Goal: Information Seeking & Learning: Learn about a topic

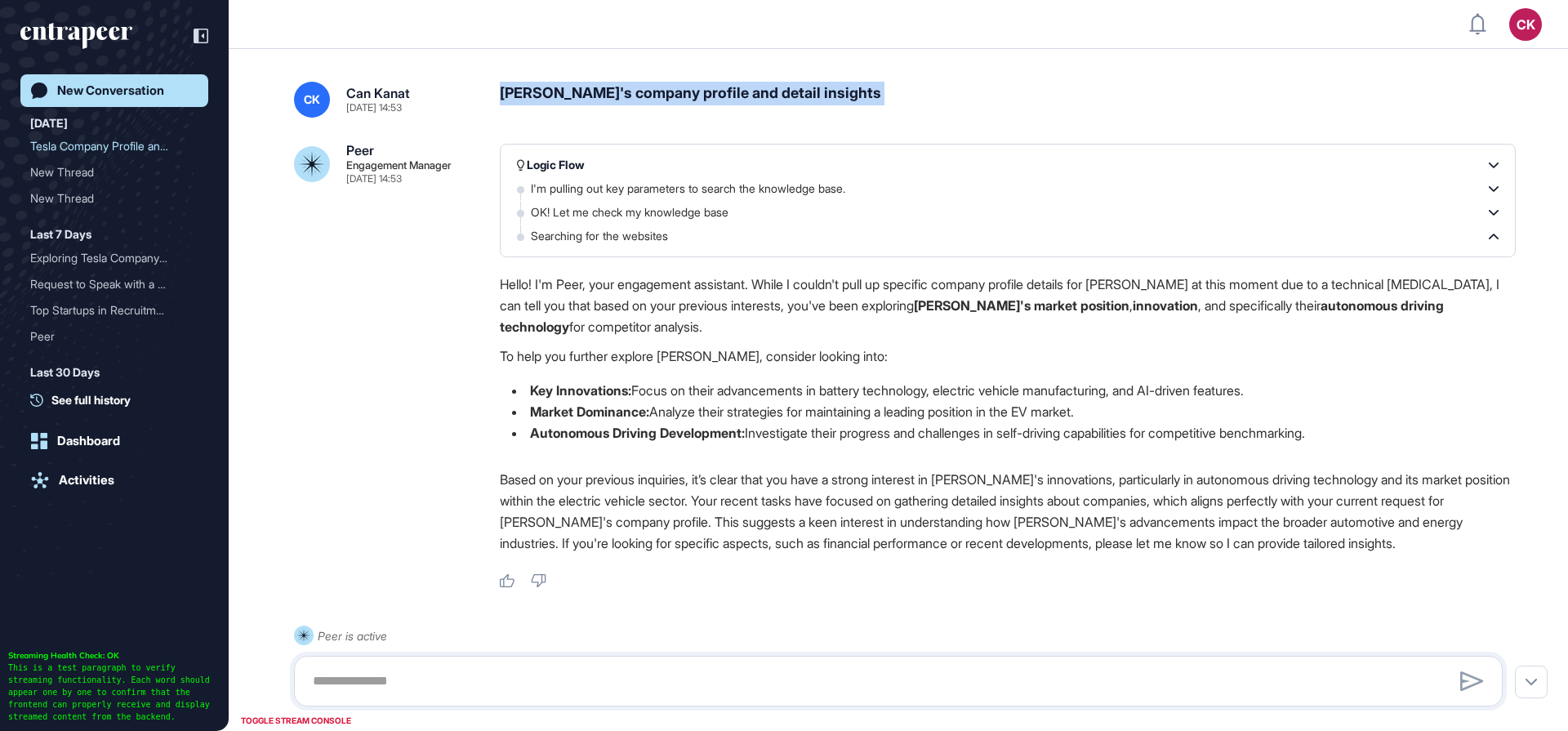
scroll to position [45, 0]
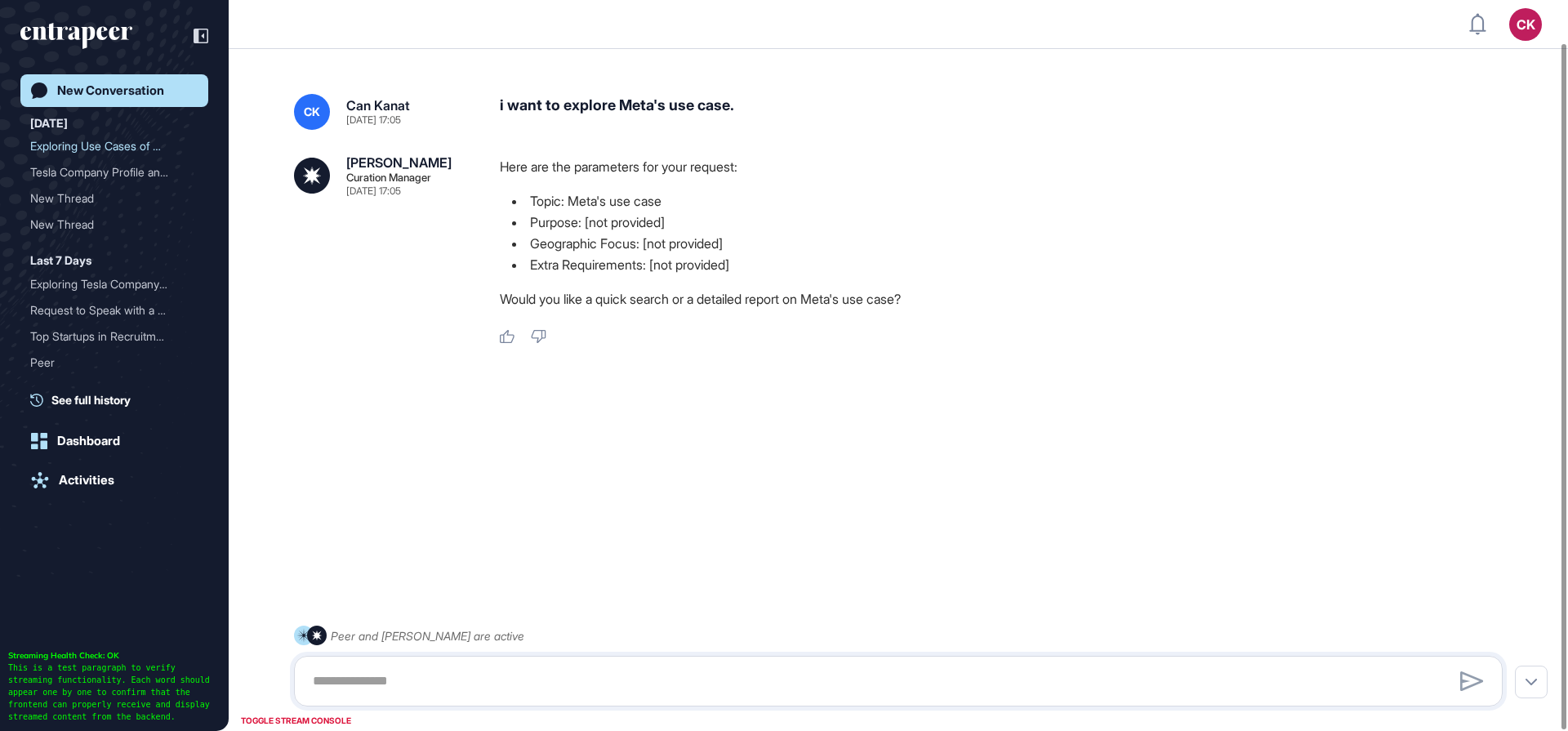
scroll to position [45, 0]
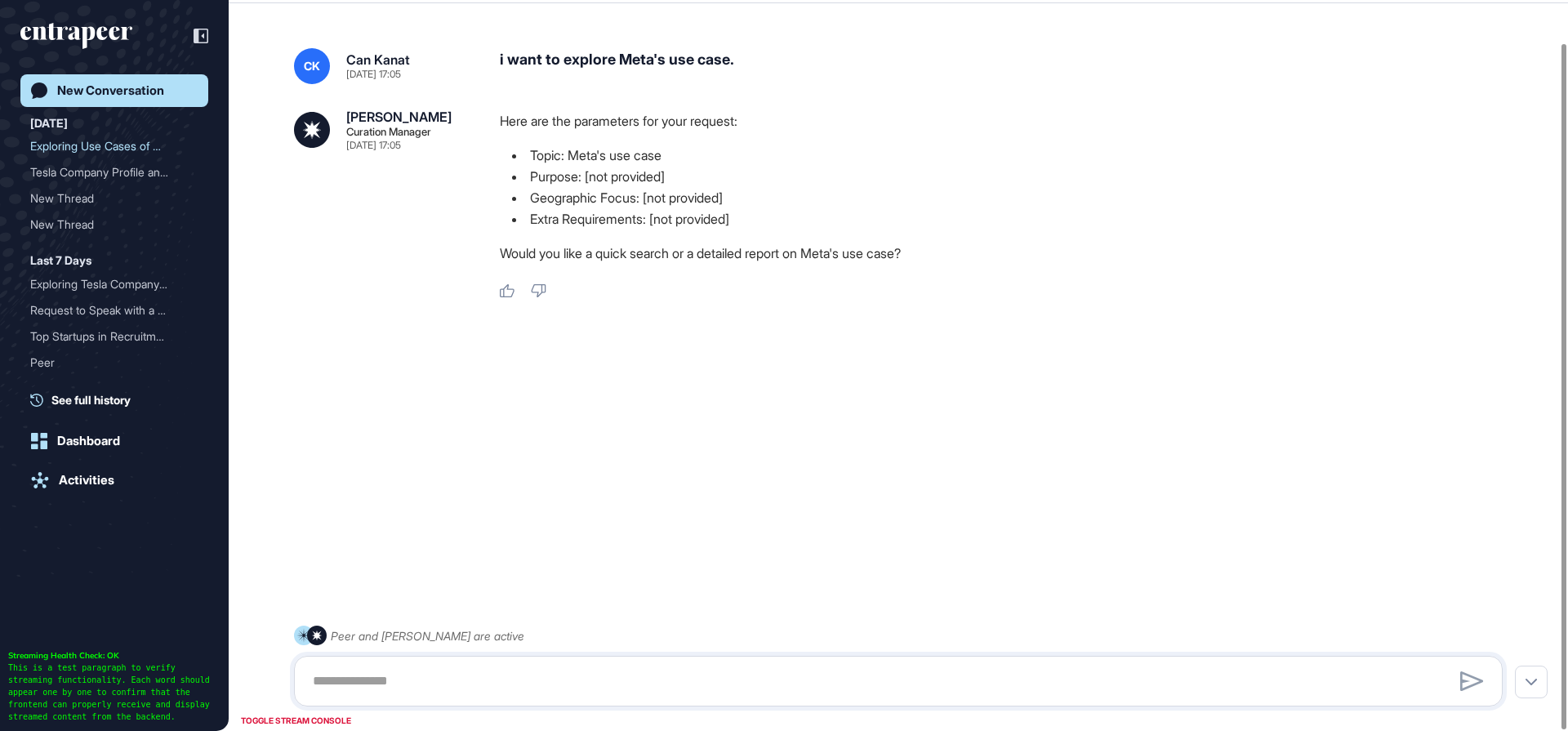
click at [573, 55] on div "i want to explore Meta's use case." at bounding box center [1008, 66] width 1016 height 36
copy div "i want to explore Meta's use case."
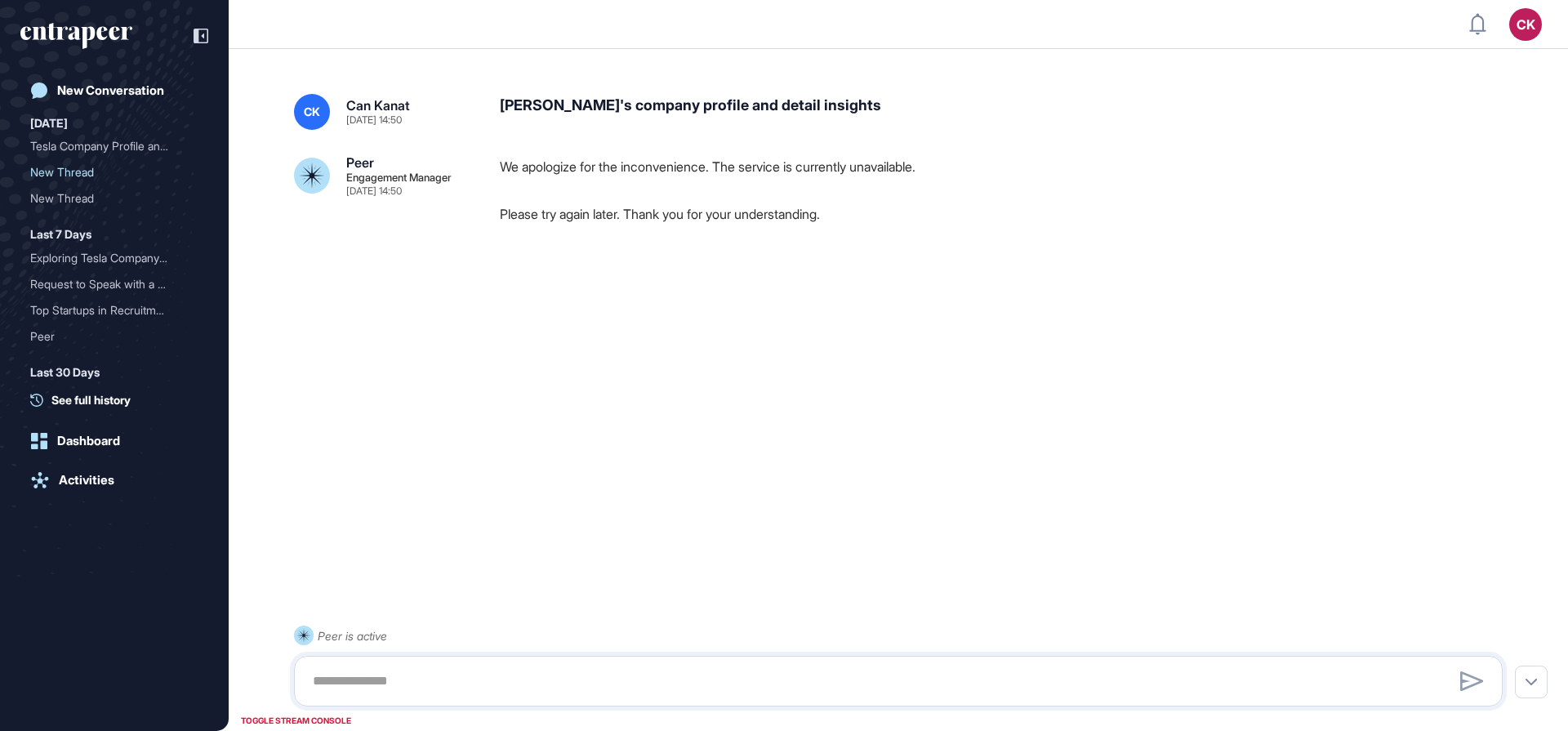
scroll to position [1, 1]
